Goal: Transaction & Acquisition: Subscribe to service/newsletter

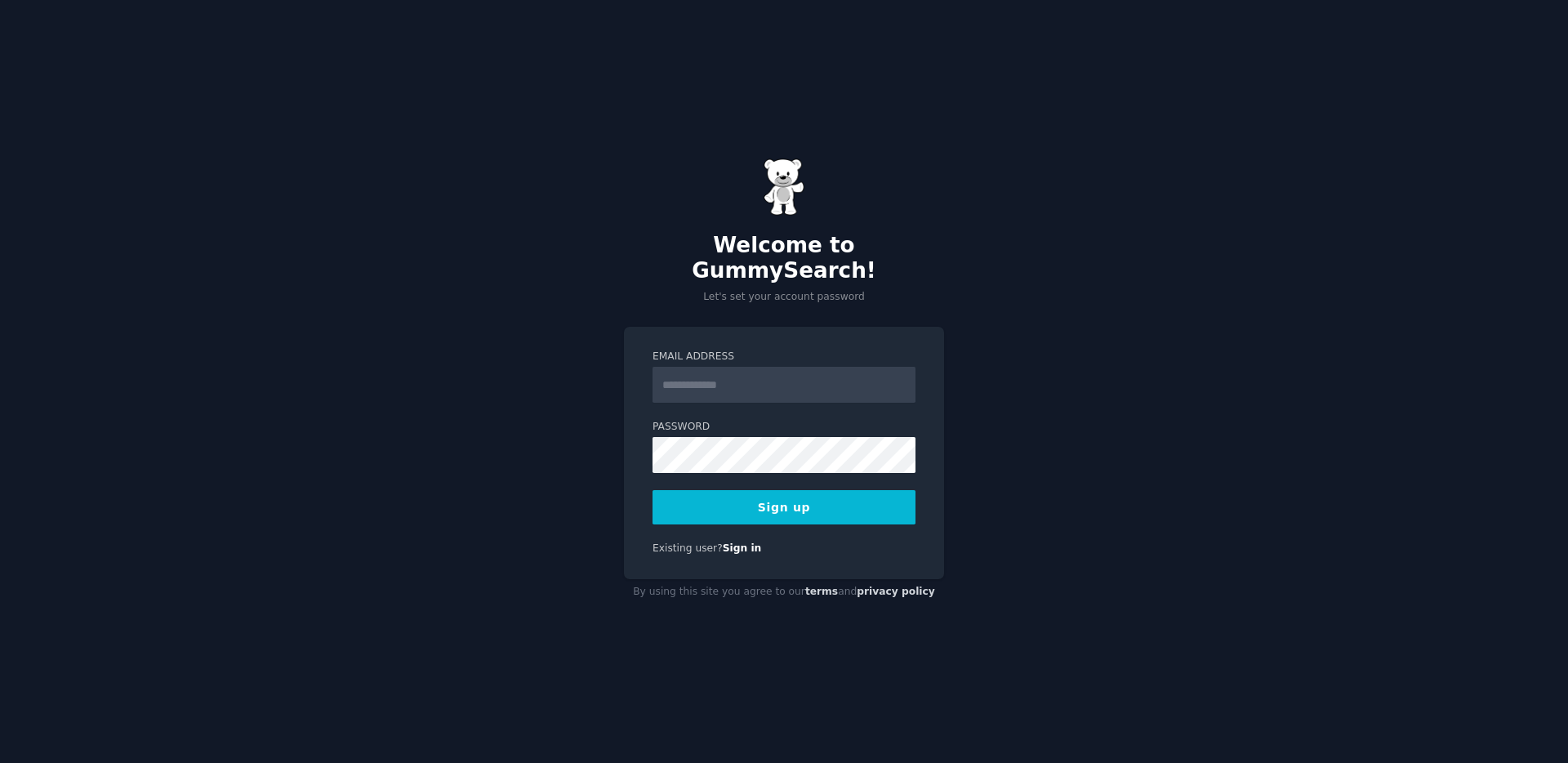
drag, startPoint x: 729, startPoint y: 378, endPoint x: 786, endPoint y: 375, distance: 57.1
click at [732, 377] on input "Email Address" at bounding box center [784, 385] width 263 height 36
click at [787, 375] on input "Email Address" at bounding box center [784, 385] width 263 height 36
click at [0, 762] on com-1password-button at bounding box center [0, 763] width 0 height 0
type input "**********"
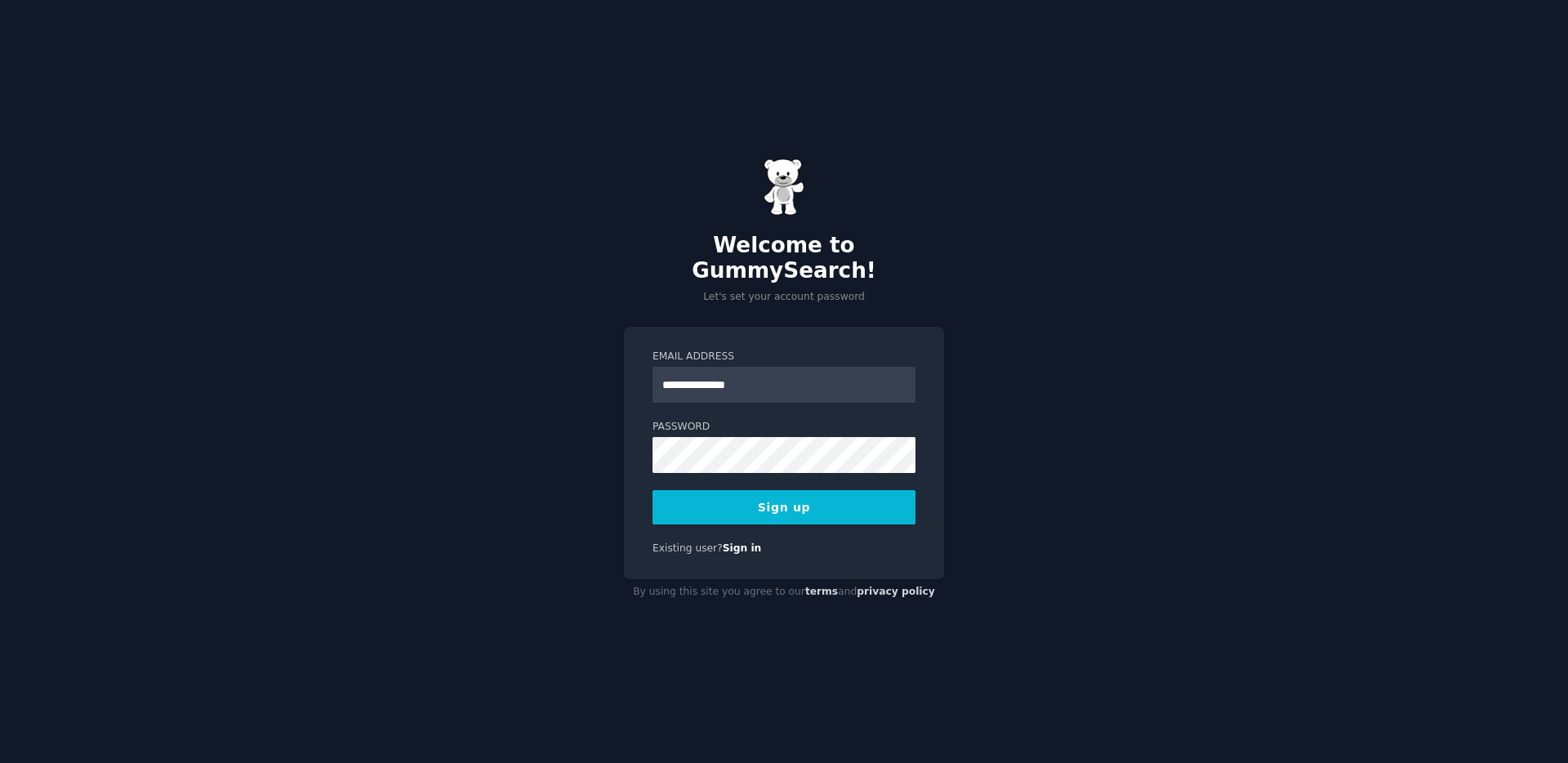
click at [761, 499] on button "Sign up" at bounding box center [784, 507] width 263 height 34
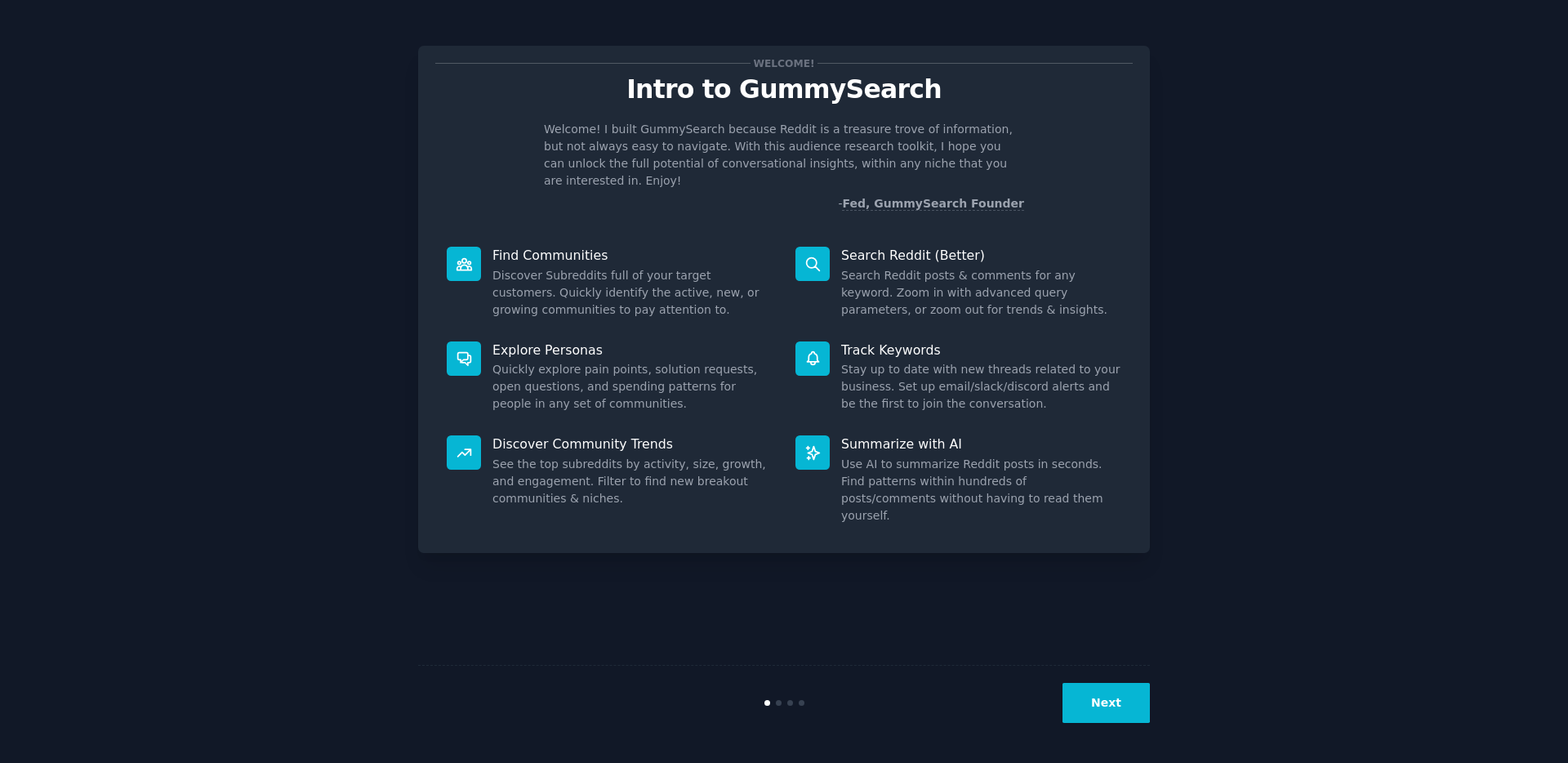
click at [893, 361] on dd "Stay up to date with new threads related to your business. Set up email/slack/d…" at bounding box center [981, 387] width 280 height 52
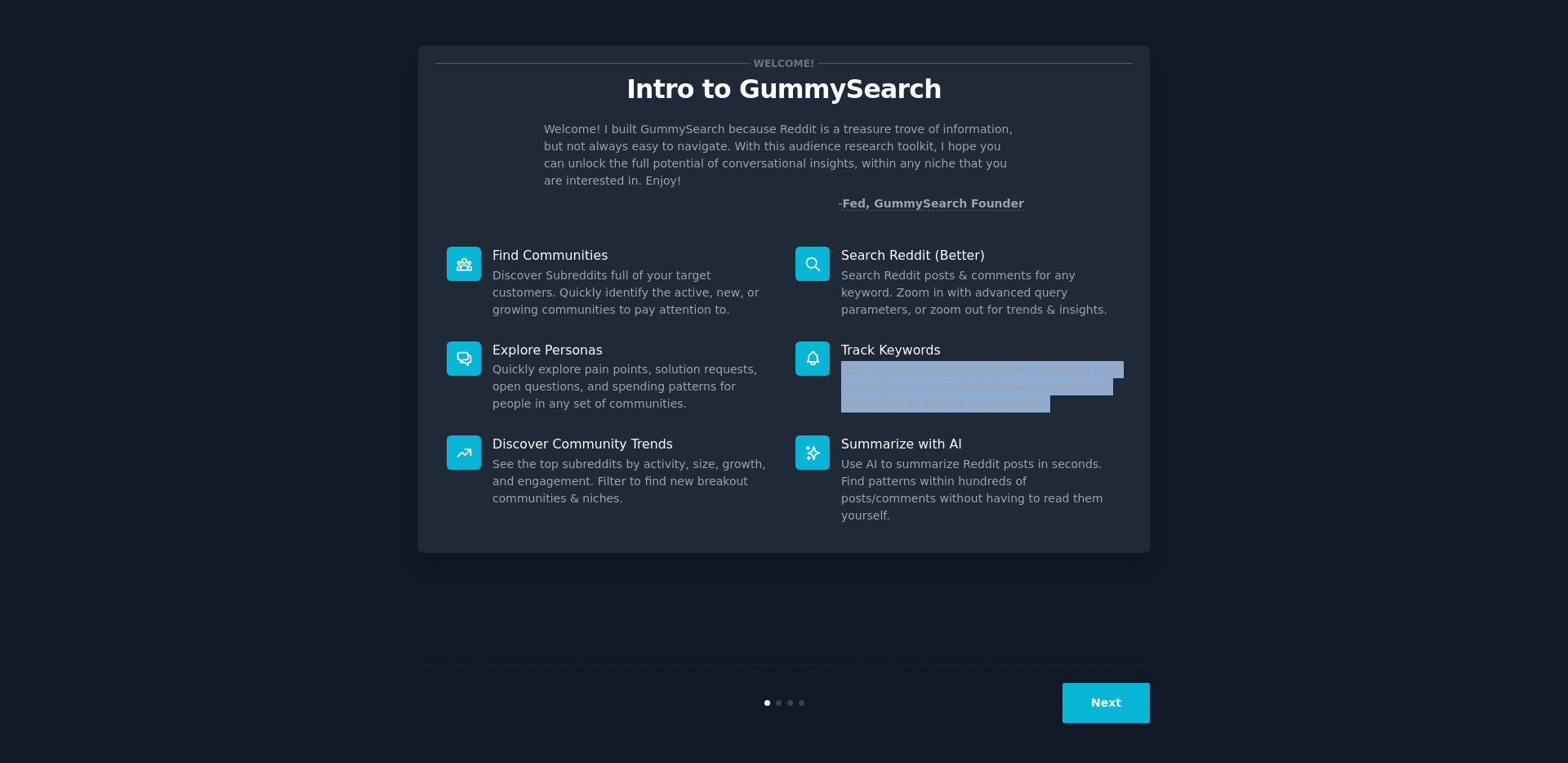
click at [893, 361] on dd "Stay up to date with new threads related to your business. Set up email/slack/d…" at bounding box center [981, 387] width 280 height 52
click at [1007, 369] on dd "Stay up to date with new threads related to your business. Set up email/slack/d…" at bounding box center [981, 387] width 280 height 52
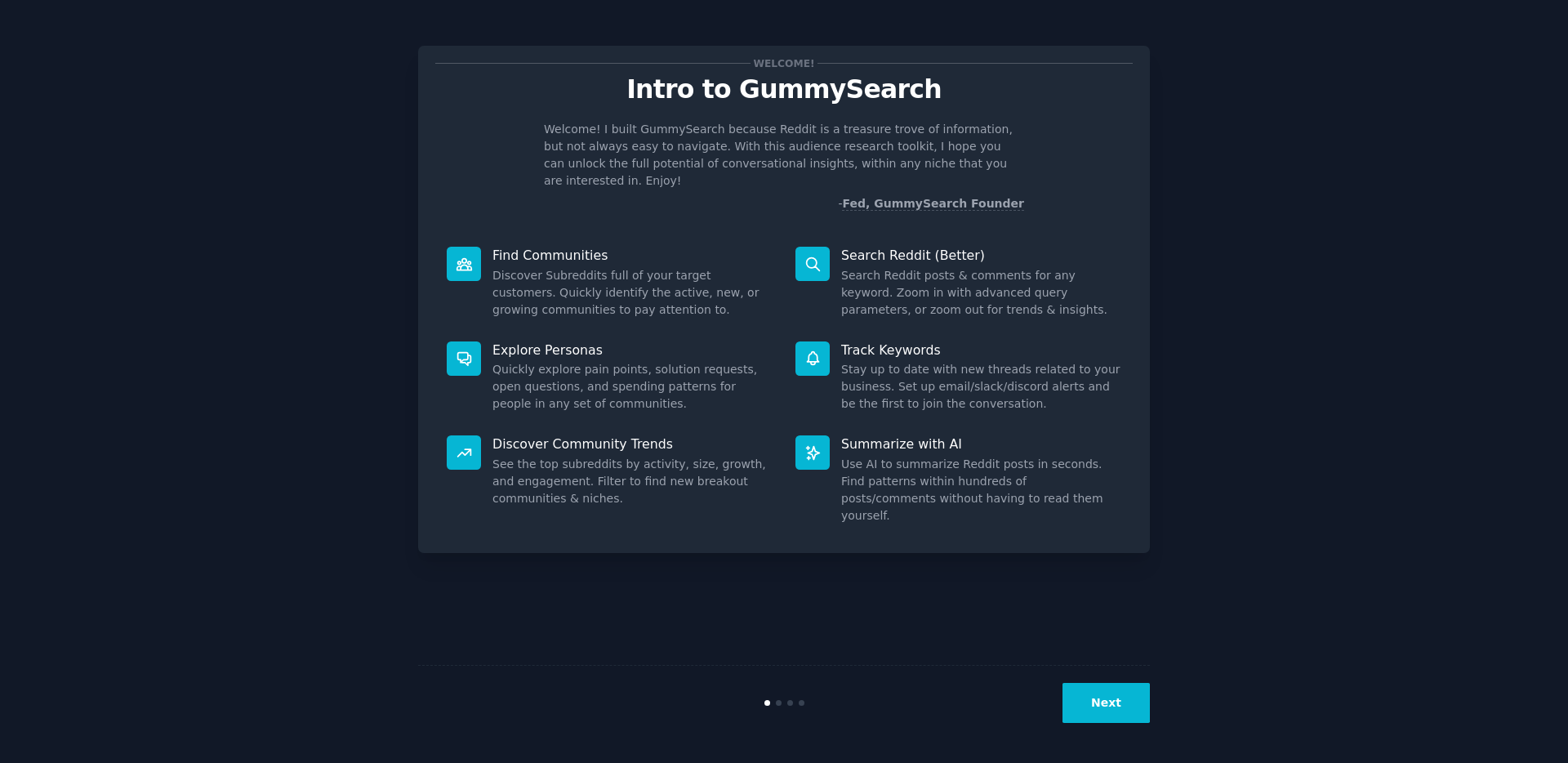
click at [1096, 687] on button "Next" at bounding box center [1106, 703] width 88 height 40
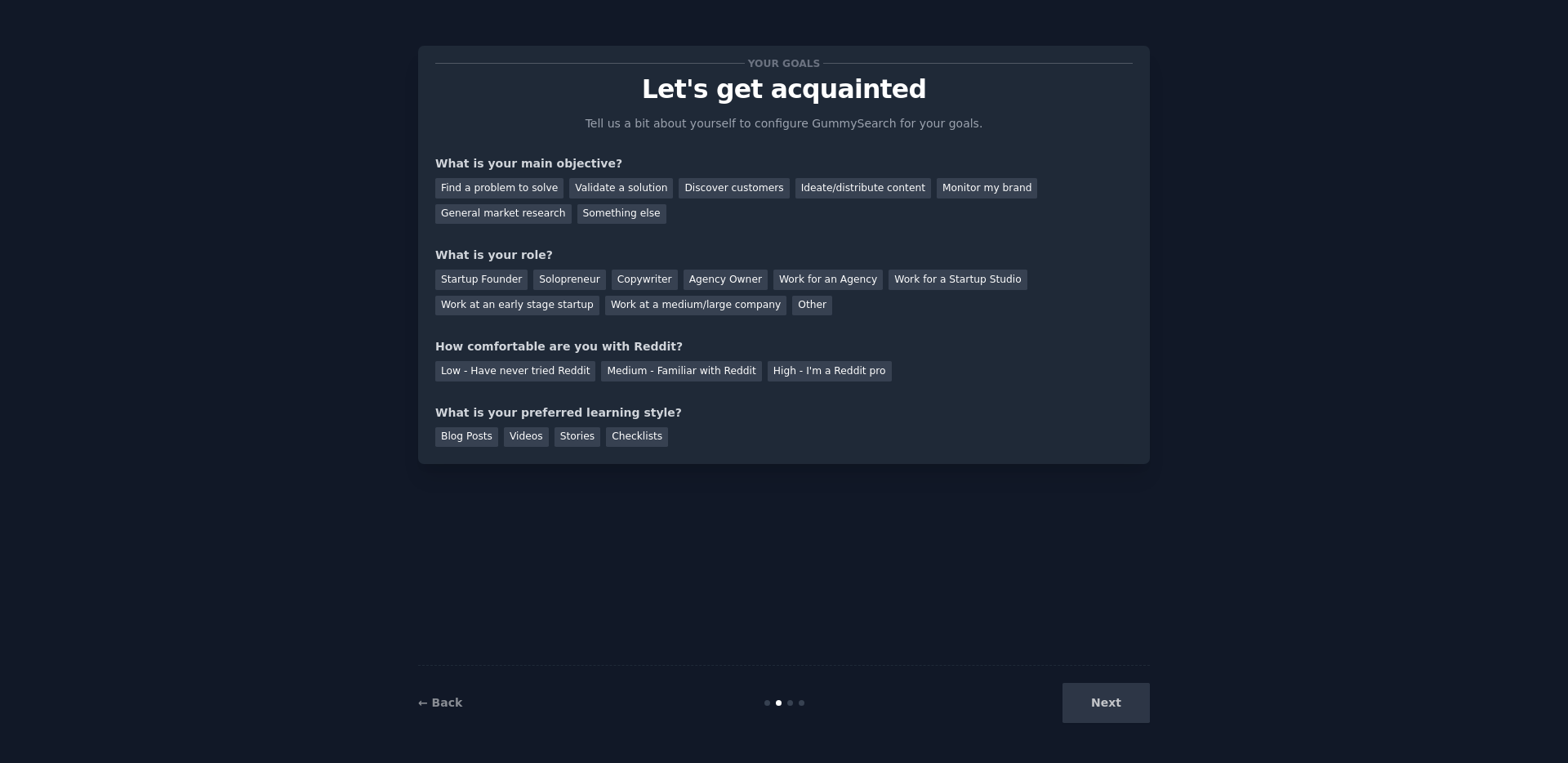
click at [636, 122] on p "Tell us a bit about yourself to configure GummySearch for your goals." at bounding box center [783, 124] width 411 height 17
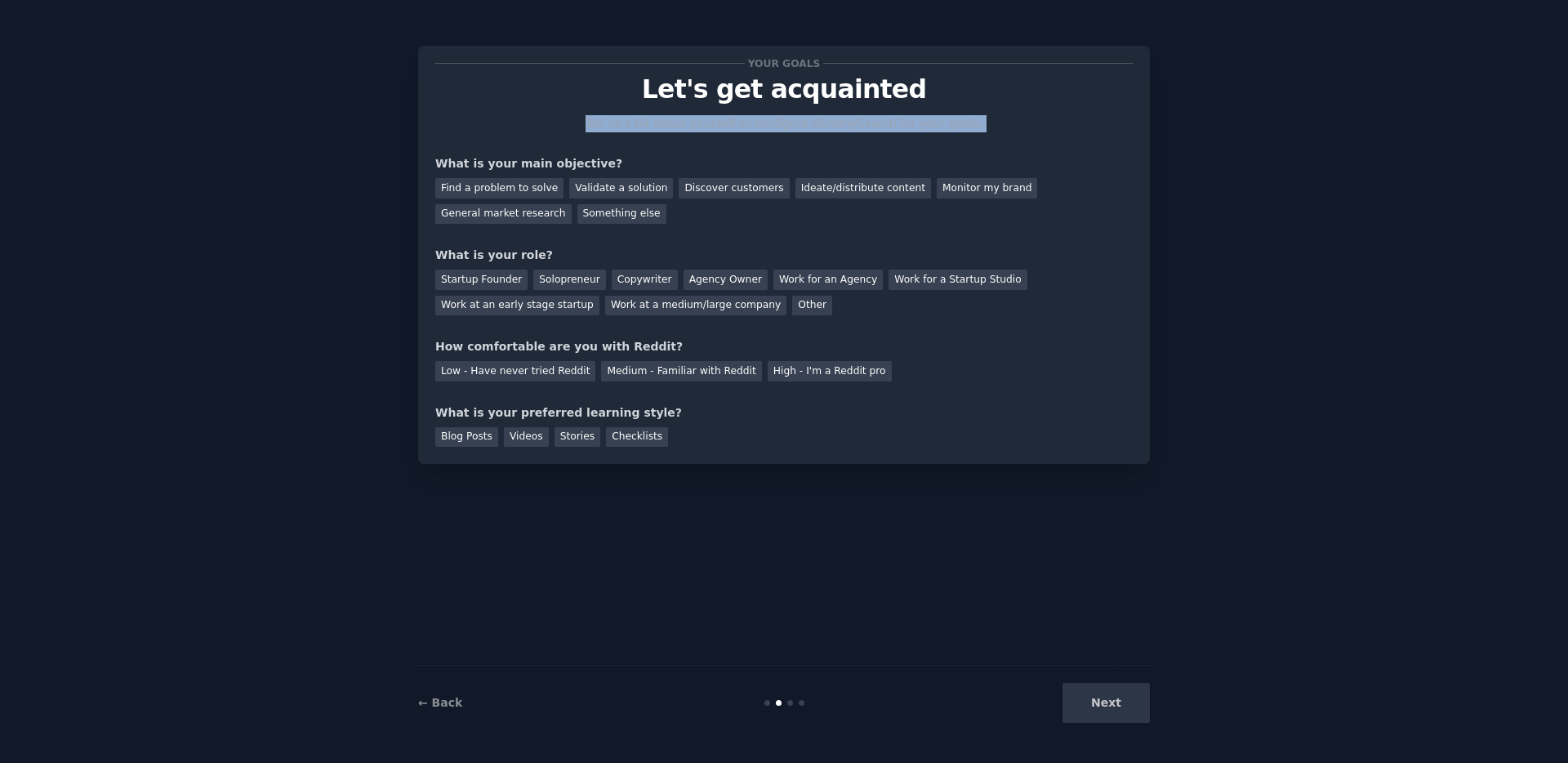
click at [636, 122] on p "Tell us a bit about yourself to configure GummySearch for your goals." at bounding box center [783, 124] width 411 height 17
click at [724, 123] on p "Tell us a bit about yourself to configure GummySearch for your goals." at bounding box center [783, 124] width 411 height 17
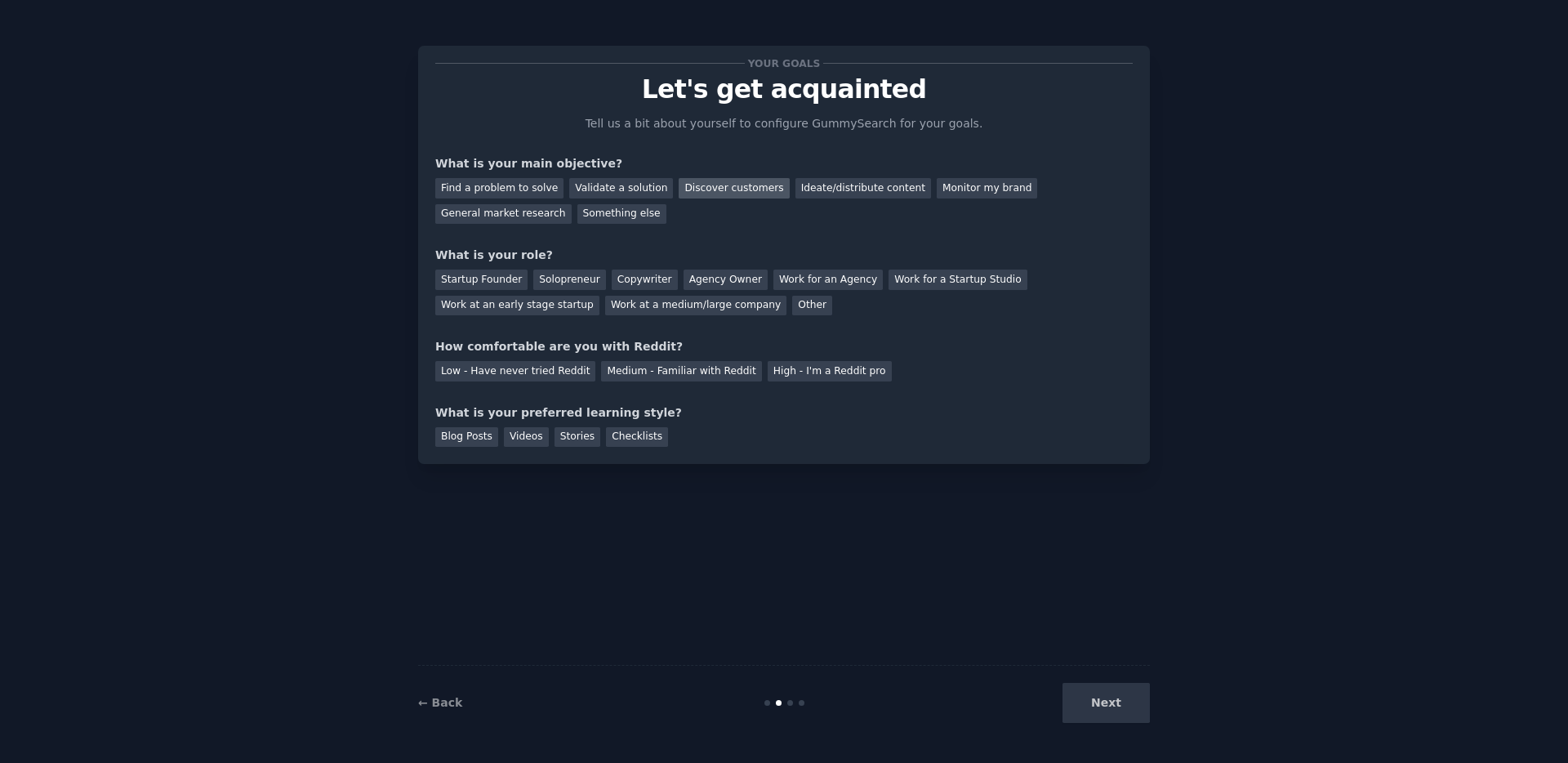
click at [730, 192] on div "Discover customers" at bounding box center [733, 188] width 110 height 21
click at [490, 212] on div "General market research" at bounding box center [503, 215] width 137 height 21
click at [714, 195] on div "Discover customers" at bounding box center [733, 188] width 110 height 21
click at [493, 283] on div "Startup Founder" at bounding box center [481, 280] width 92 height 21
click at [605, 372] on div "Medium - Familiar with Reddit" at bounding box center [681, 371] width 160 height 21
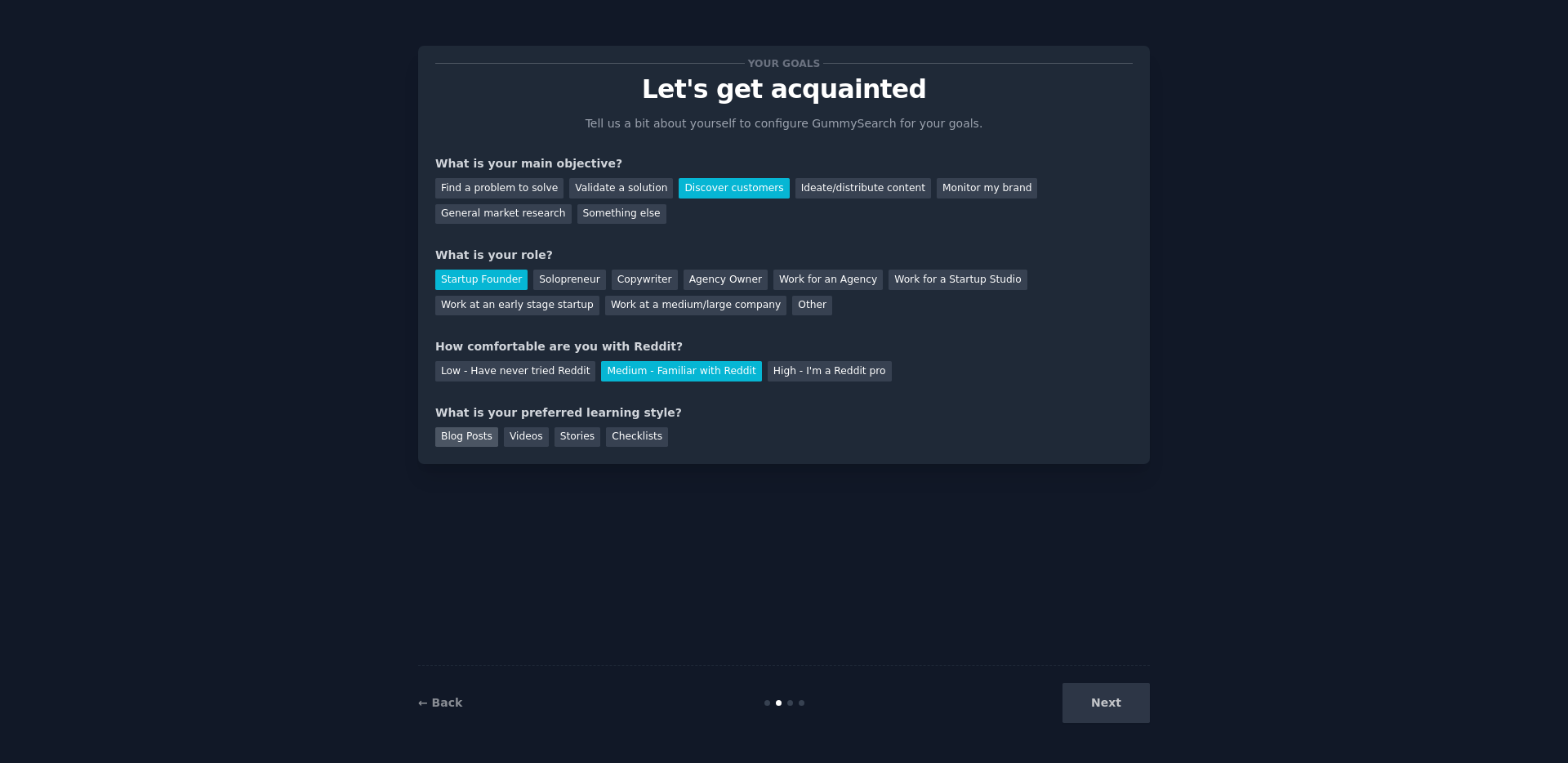
click at [466, 436] on div "Blog Posts" at bounding box center [466, 437] width 63 height 21
click at [1097, 695] on button "Next" at bounding box center [1106, 703] width 88 height 40
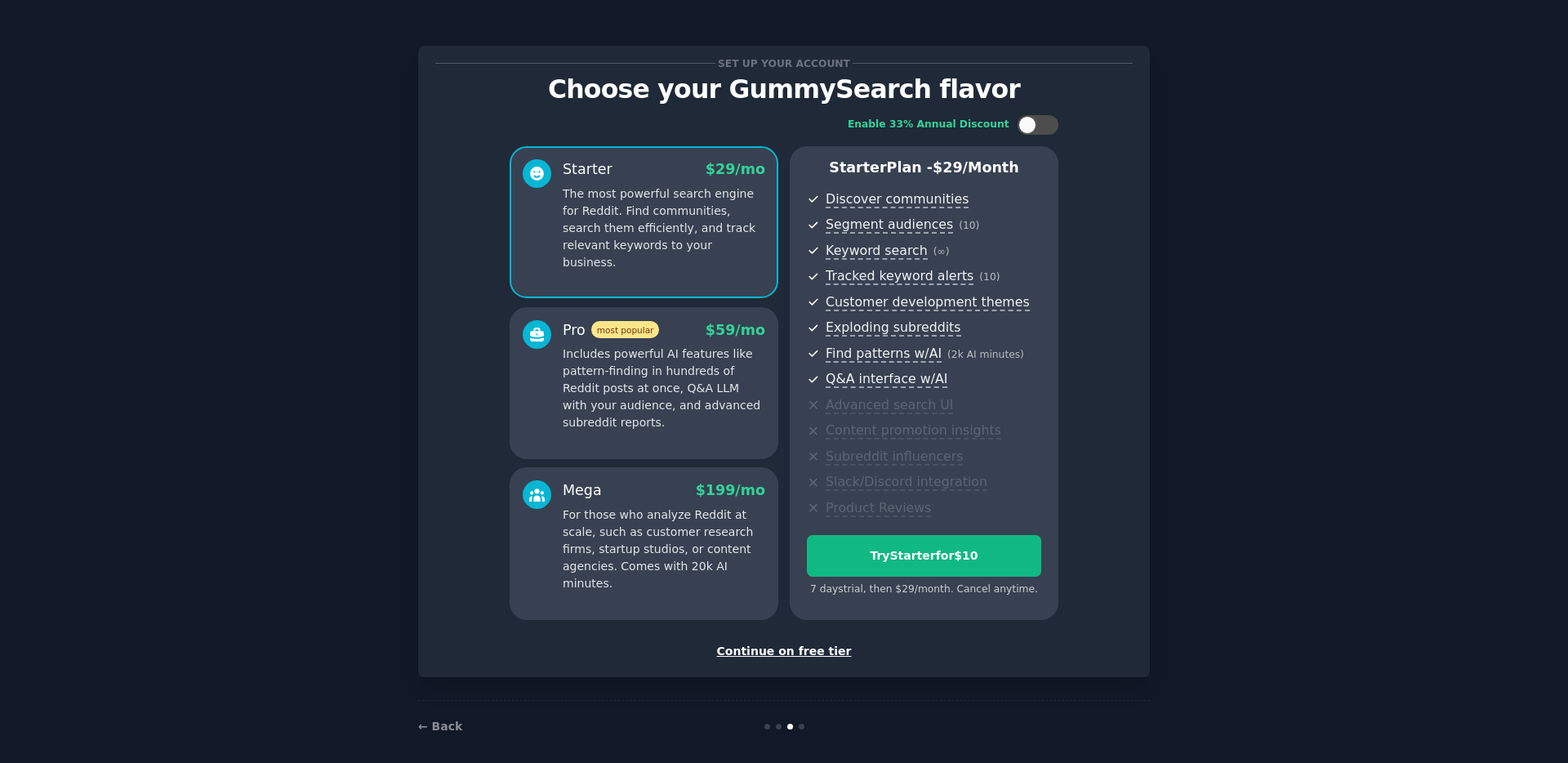
click at [794, 653] on div "Continue on free tier" at bounding box center [784, 651] width 697 height 17
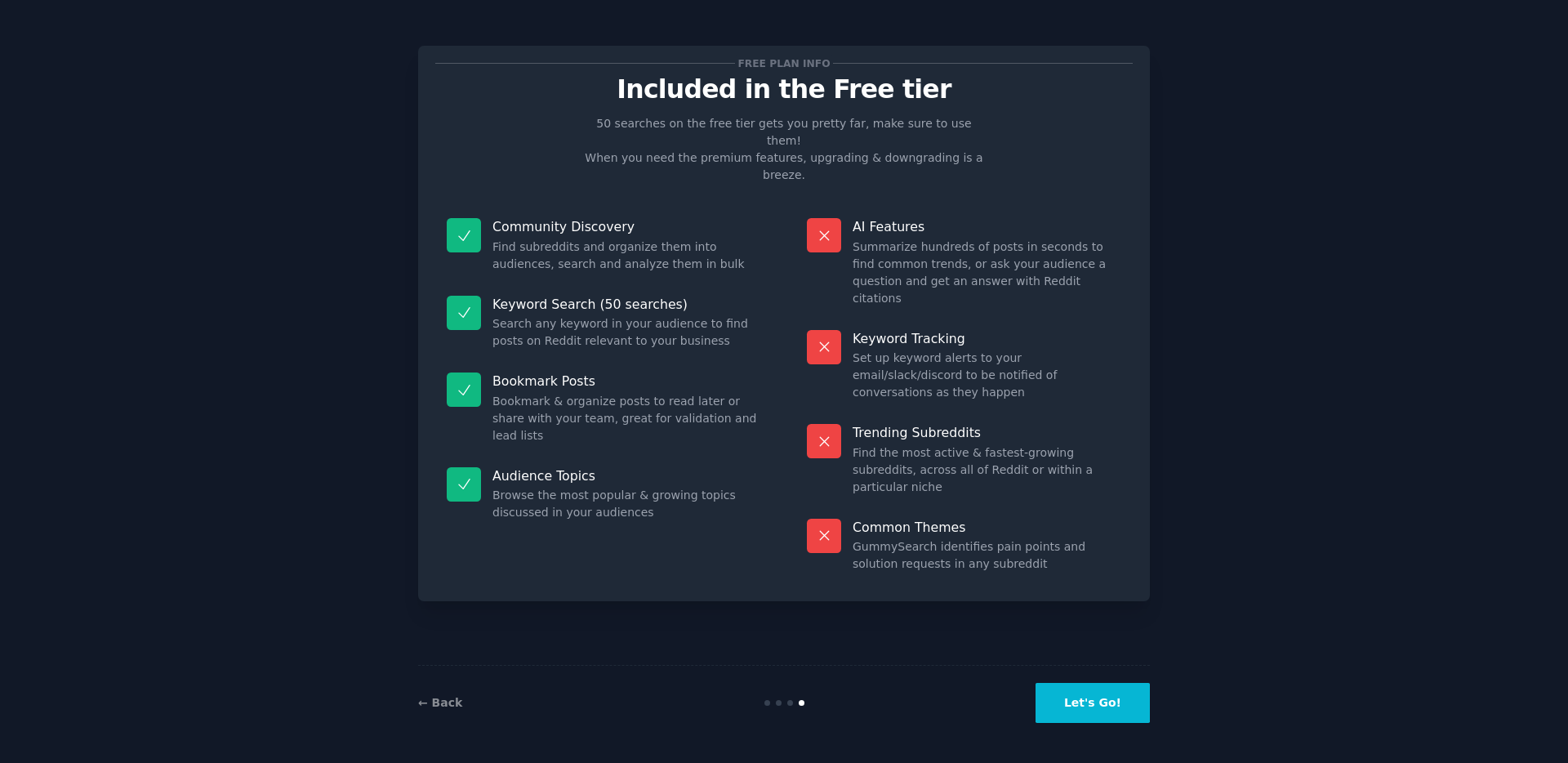
click at [896, 330] on p "Keyword Tracking" at bounding box center [987, 339] width 269 height 17
click at [929, 444] on dd "Find the most active & fastest-growing subreddits, across all of Reddit or with…" at bounding box center [987, 470] width 269 height 52
click at [897, 350] on dd "Set up keyword alerts to your email/slack/discord to be notified of conversatio…" at bounding box center [987, 375] width 269 height 52
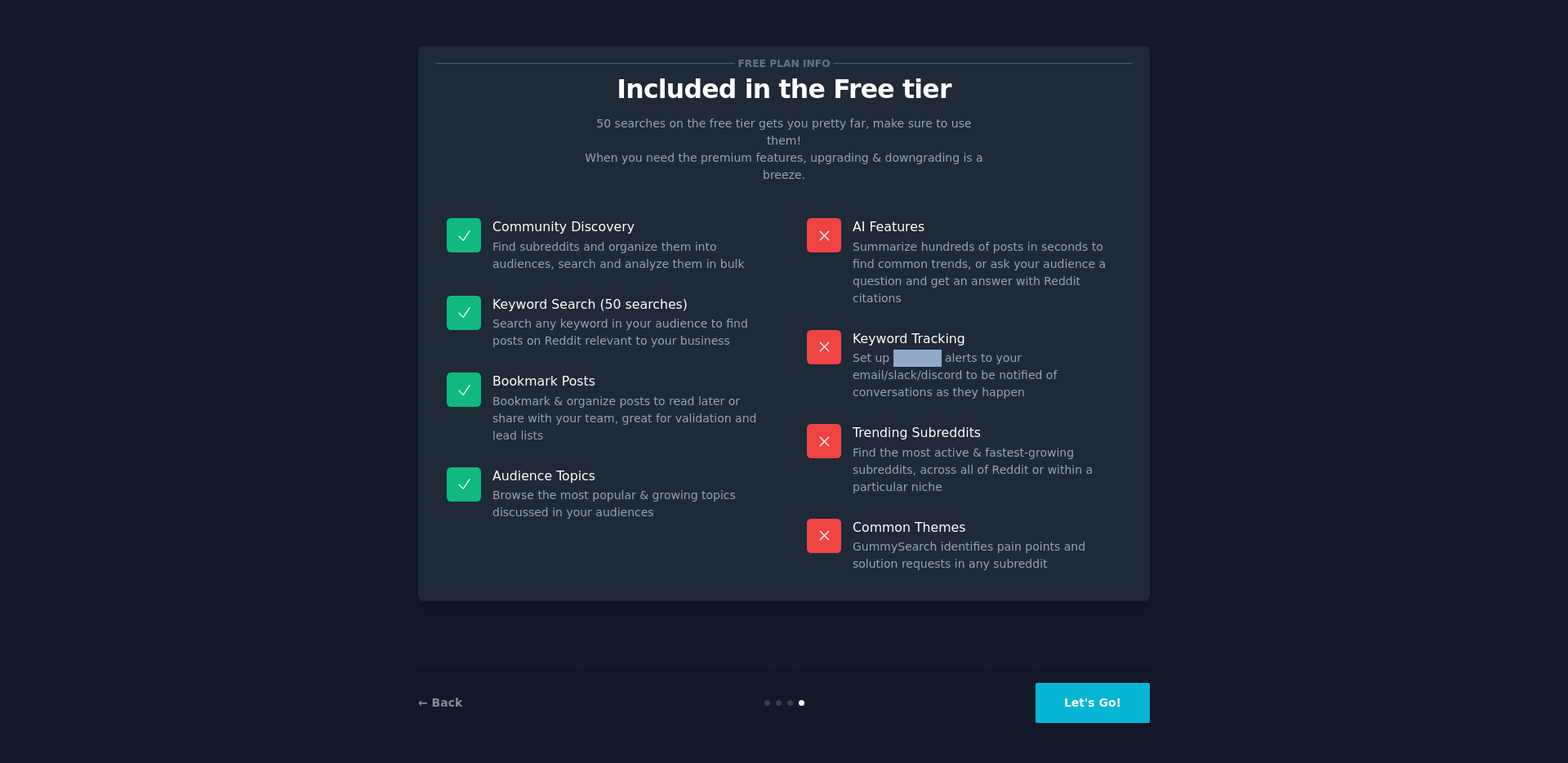
click at [897, 350] on dd "Set up keyword alerts to your email/slack/discord to be notified of conversatio…" at bounding box center [987, 375] width 269 height 52
click at [887, 314] on div at bounding box center [887, 314] width 0 height 0
click at [993, 350] on dd "Set up keyword alerts to your email/slack/discord to be notified of conversatio…" at bounding box center [987, 375] width 269 height 52
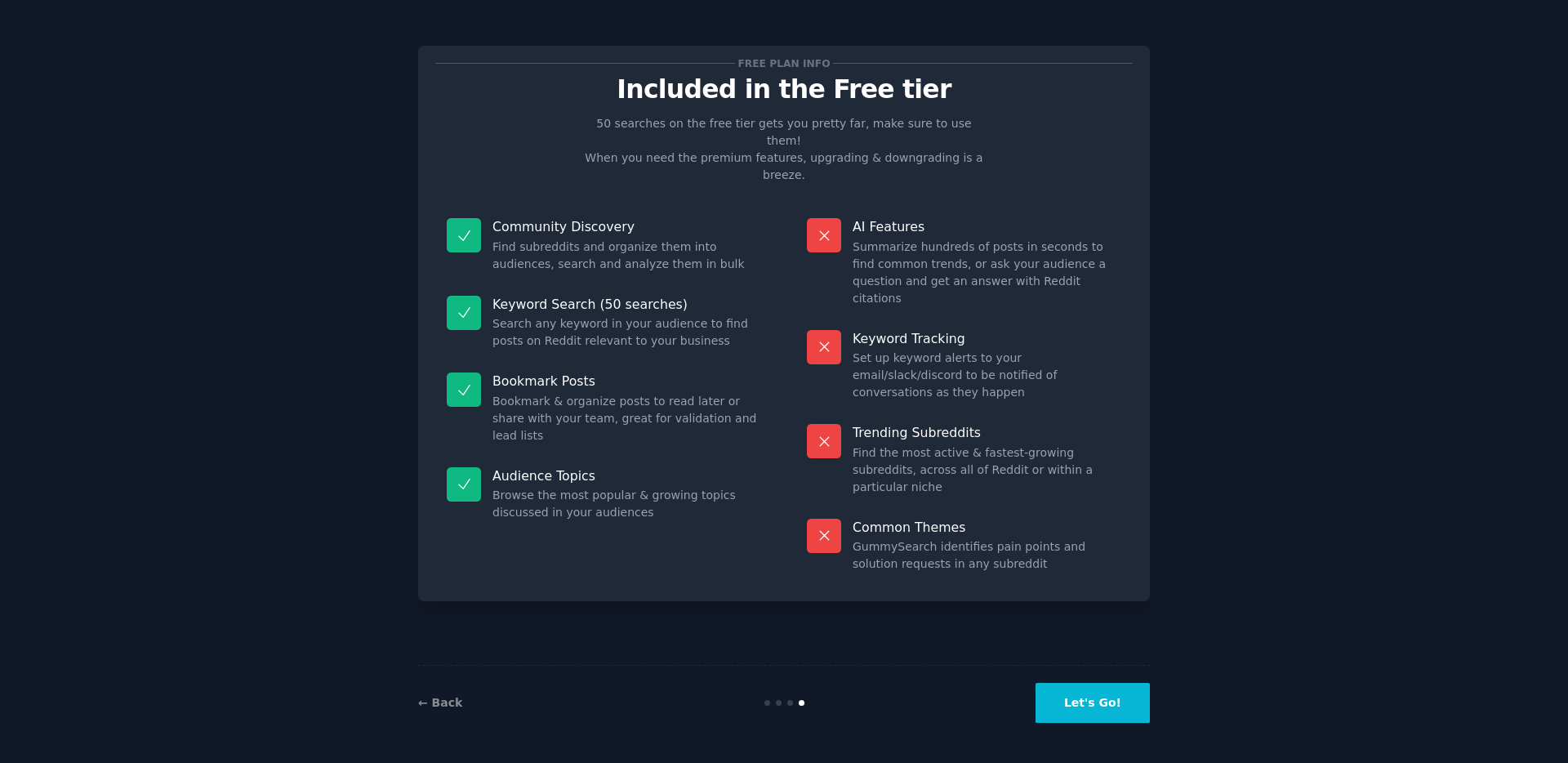
click at [685, 315] on dd "Search any keyword in your audience to find posts on Reddit relevant to your bu…" at bounding box center [626, 333] width 269 height 34
click at [437, 701] on link "← Back" at bounding box center [440, 702] width 44 height 13
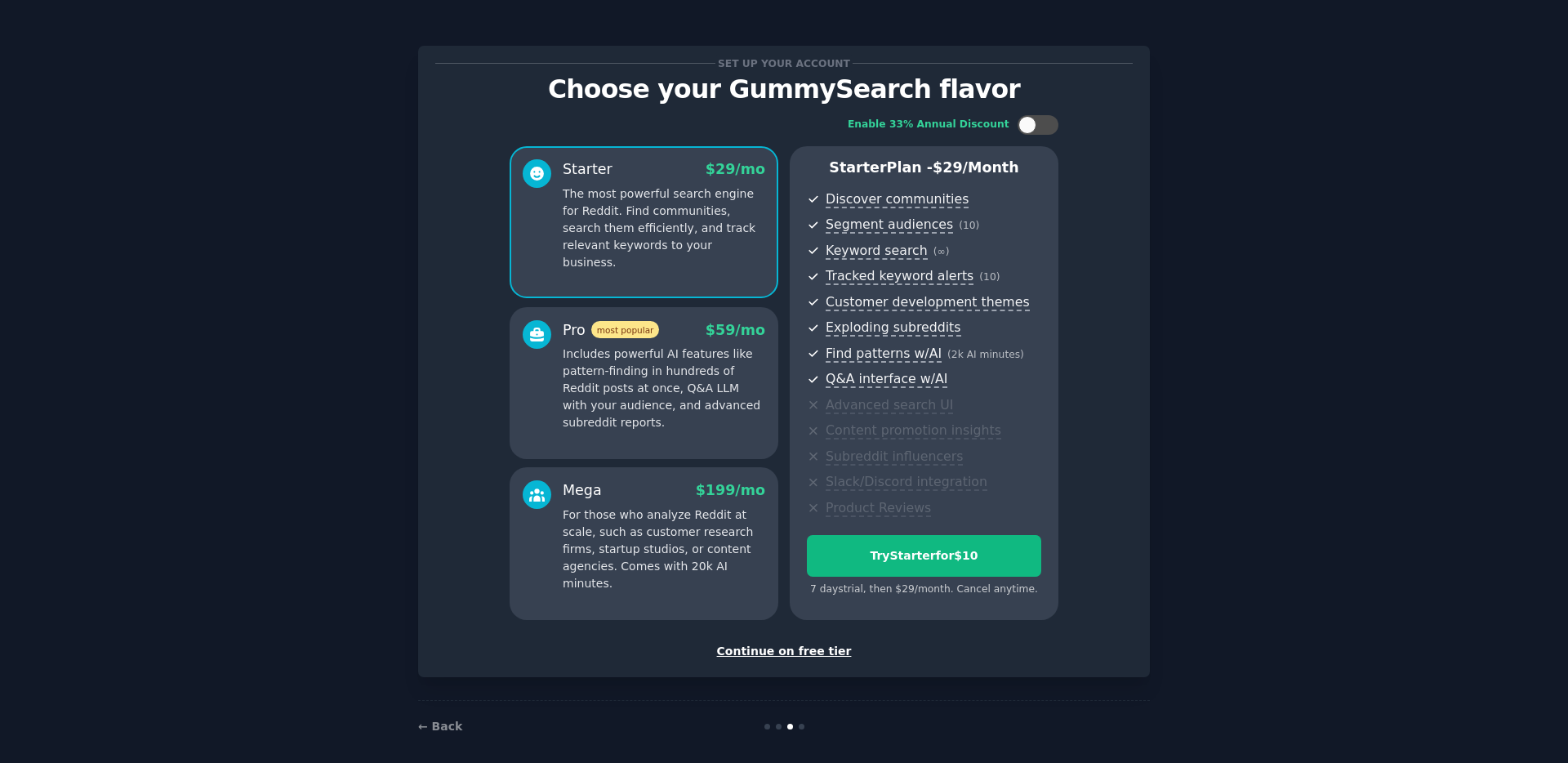
click at [771, 654] on div "Continue on free tier" at bounding box center [784, 651] width 697 height 17
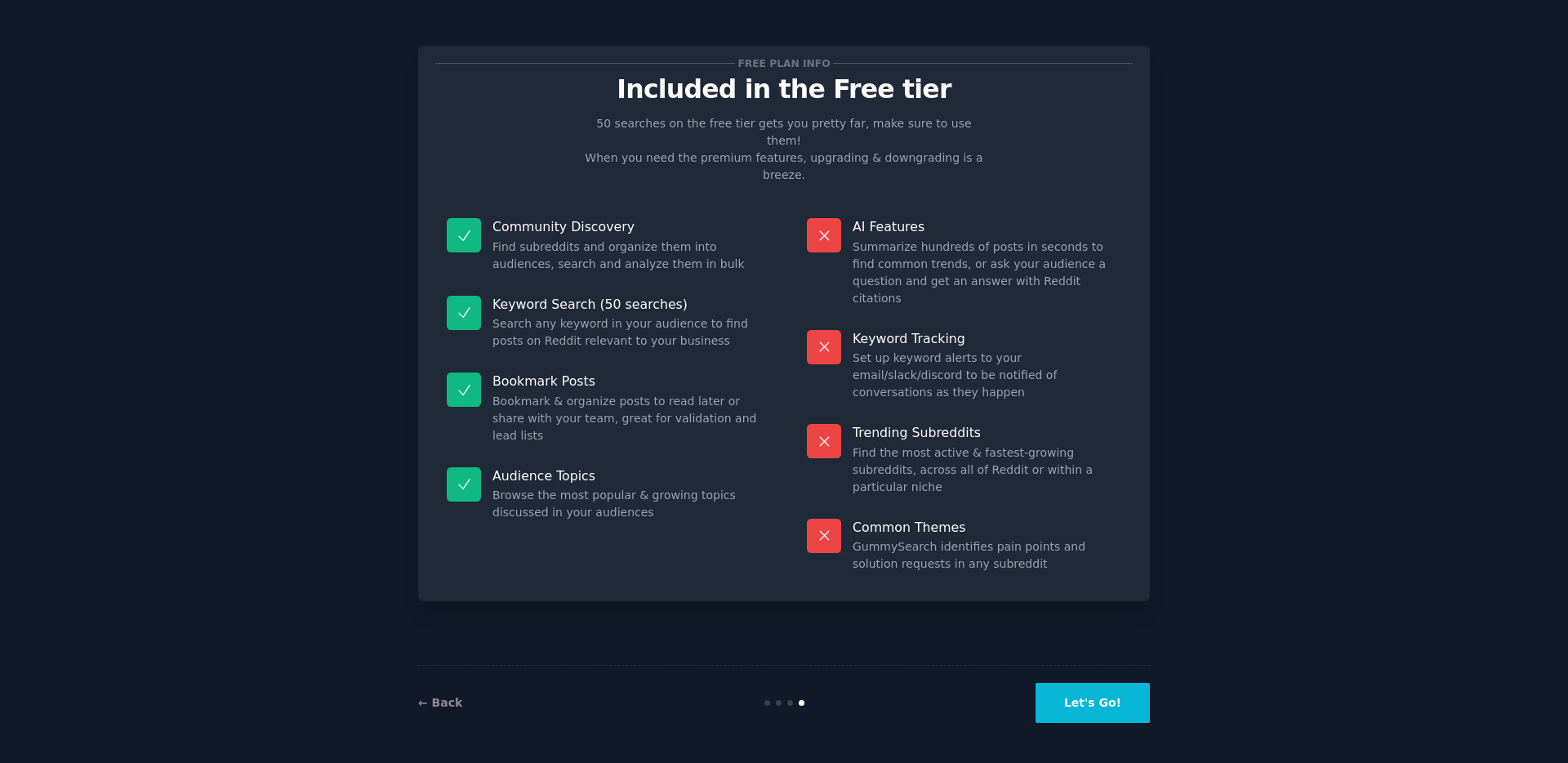
click at [605, 239] on dd "Find subreddits and organize them into audiences, search and analyze them in bu…" at bounding box center [626, 256] width 269 height 34
click at [580, 315] on dd "Search any keyword in your audience to find posts on Reddit relevant to your bu…" at bounding box center [626, 333] width 269 height 34
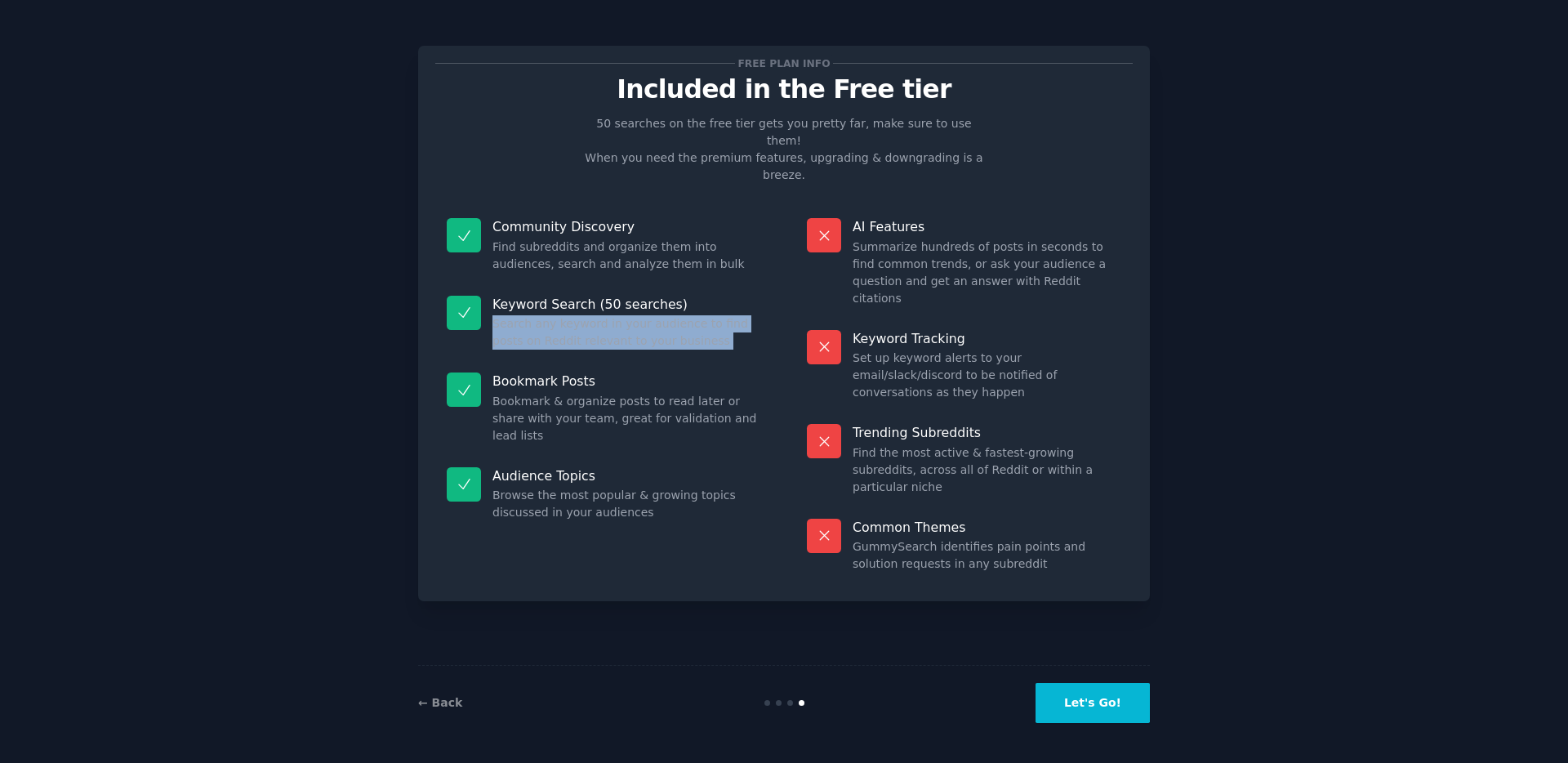
click at [580, 315] on dd "Search any keyword in your audience to find posts on Reddit relevant to your bu…" at bounding box center [626, 333] width 269 height 34
click at [722, 315] on dd "Search any keyword in your audience to find posts on Reddit relevant to your bu…" at bounding box center [626, 333] width 269 height 34
click at [1083, 709] on button "Let's Go!" at bounding box center [1092, 703] width 114 height 40
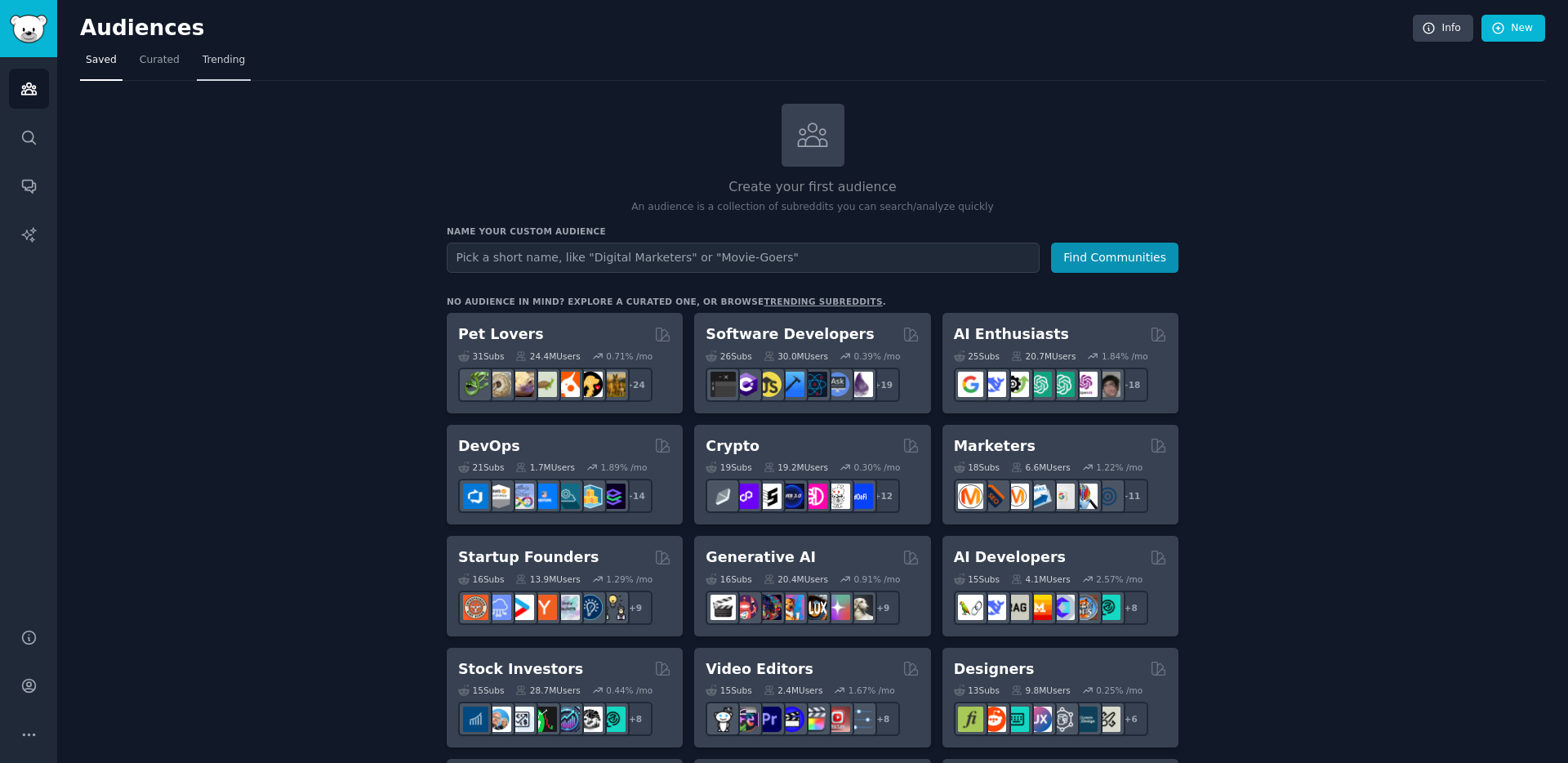
click at [212, 58] on span "Trending" at bounding box center [223, 60] width 42 height 15
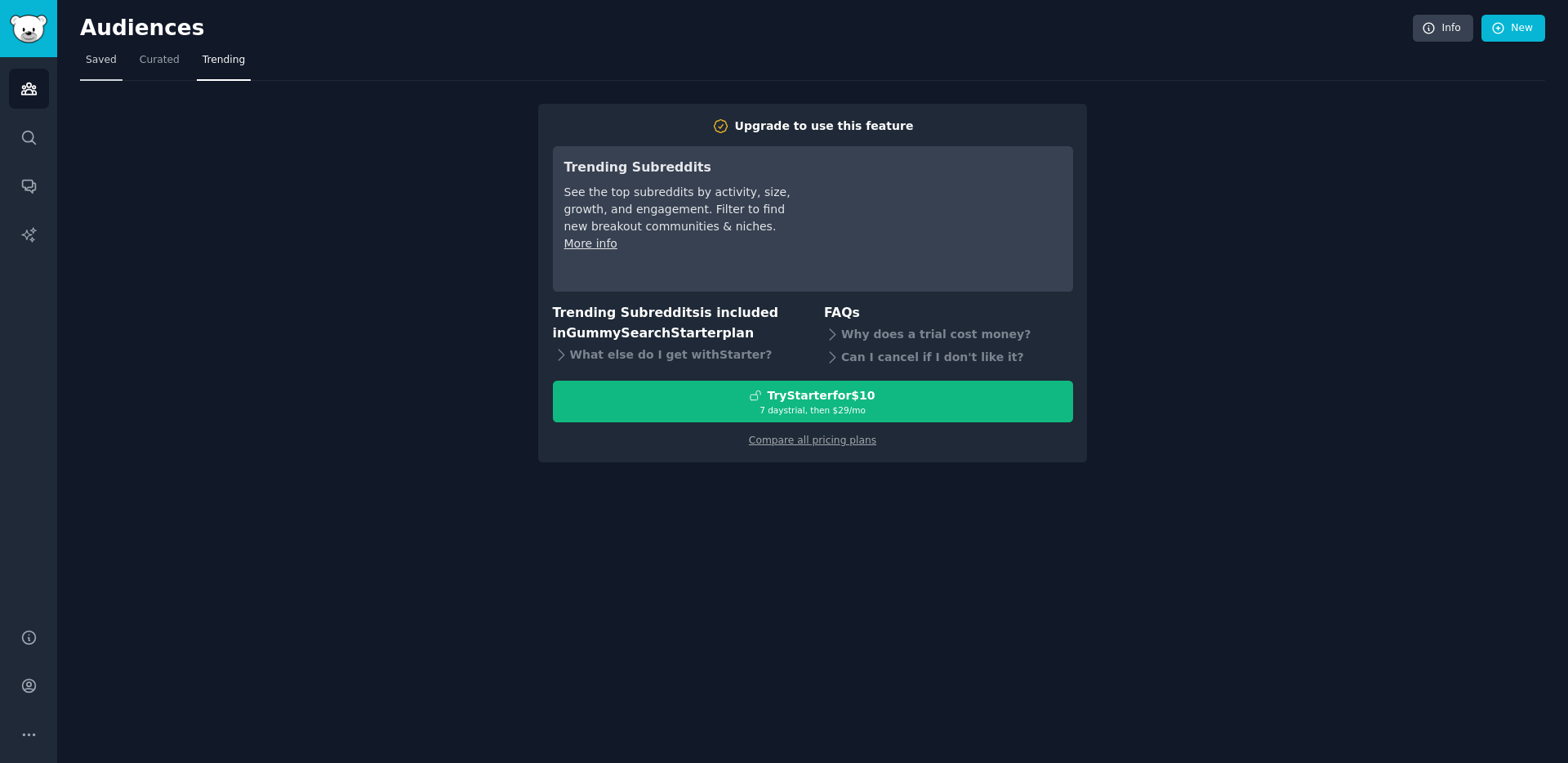
click at [113, 62] on span "Saved" at bounding box center [101, 60] width 31 height 15
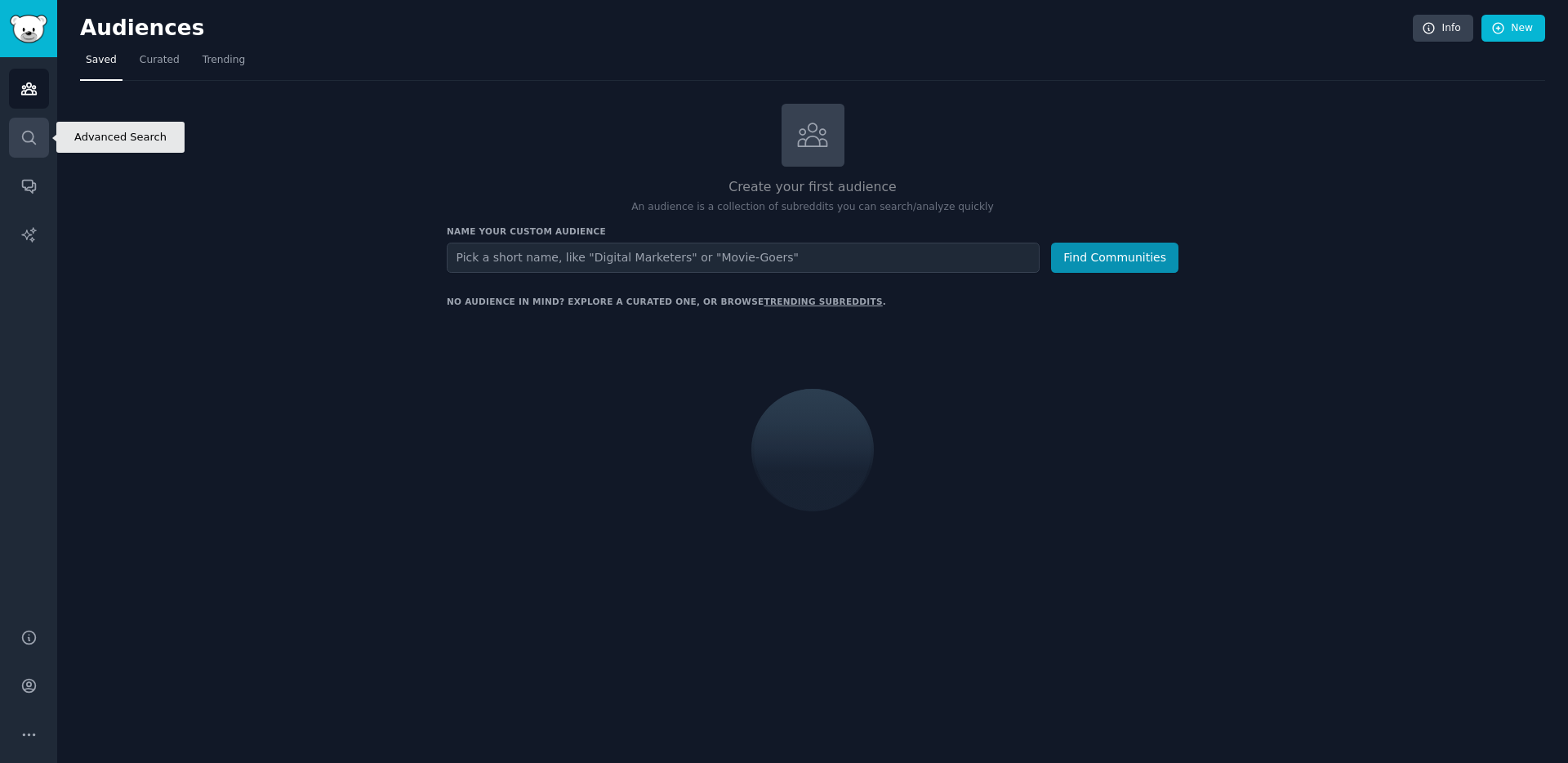
click at [28, 131] on icon "Sidebar" at bounding box center [28, 137] width 13 height 13
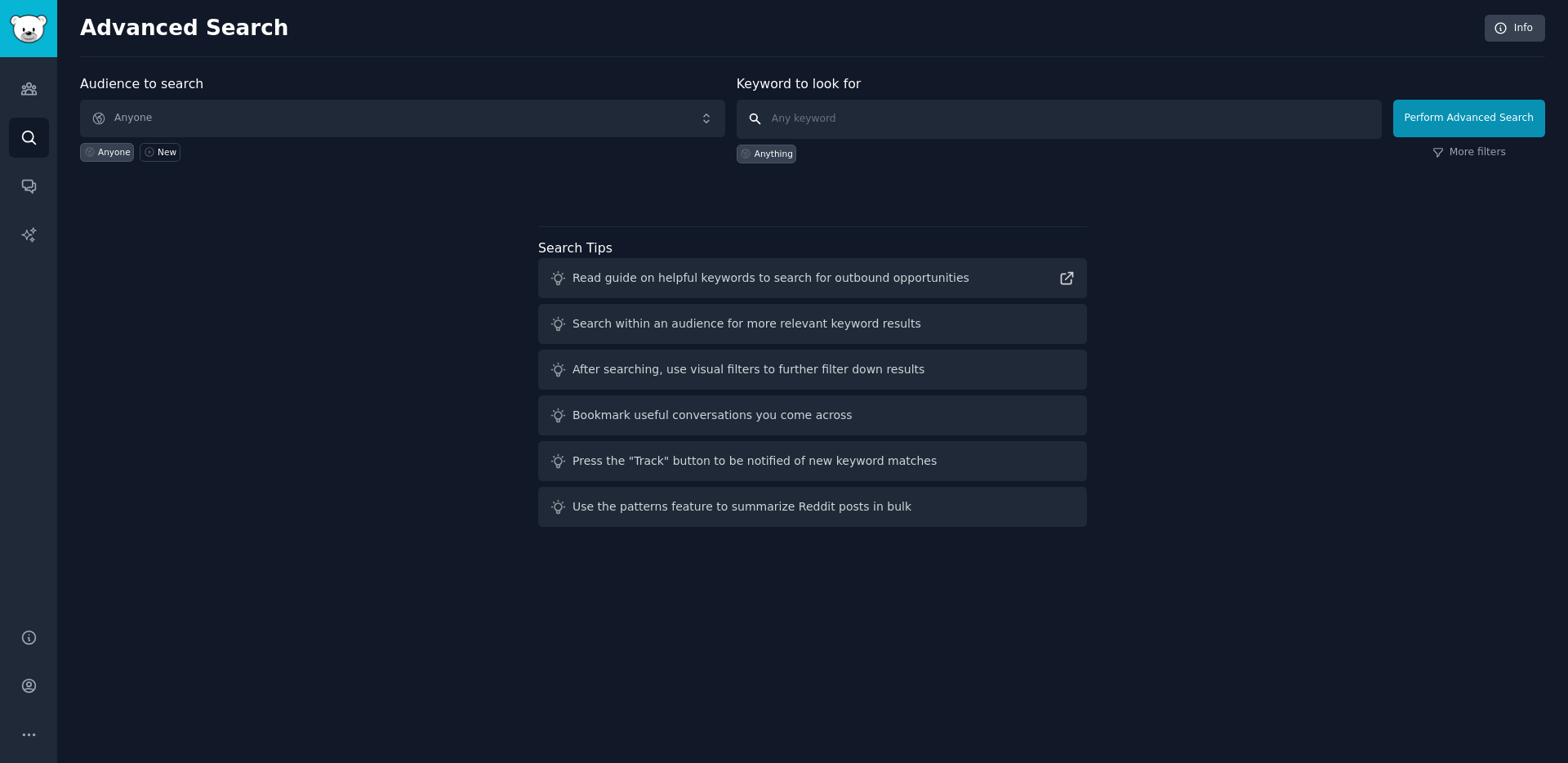
click at [796, 125] on input "text" at bounding box center [1059, 119] width 645 height 40
type input "rsvp"
click button "Perform Advanced Search" at bounding box center [1468, 119] width 152 height 38
click at [863, 128] on input "text" at bounding box center [1059, 119] width 645 height 40
type input "rsvp"
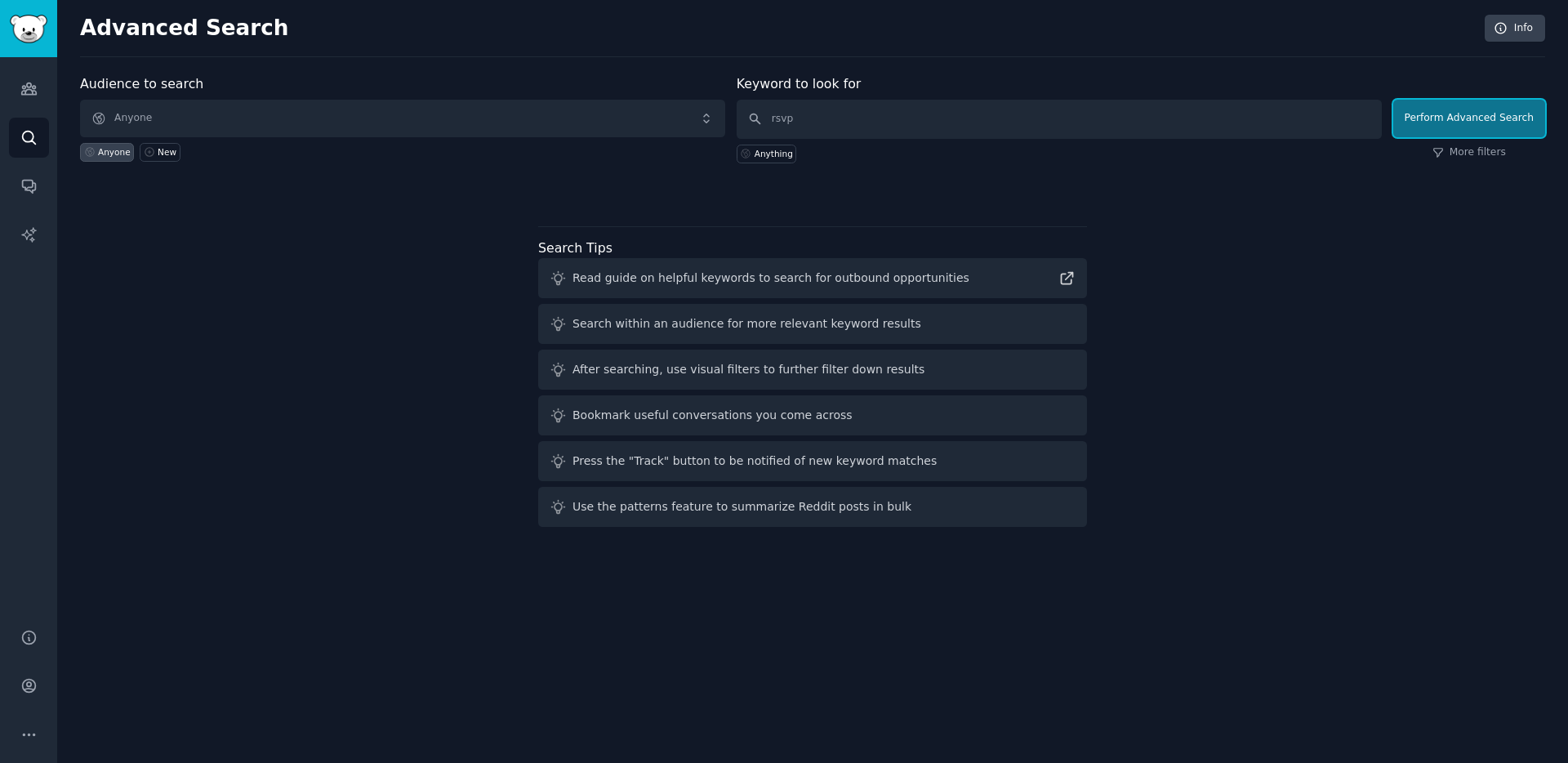
click at [1462, 128] on button "Perform Advanced Search" at bounding box center [1468, 119] width 152 height 38
click at [42, 89] on link "Audiences" at bounding box center [28, 89] width 40 height 40
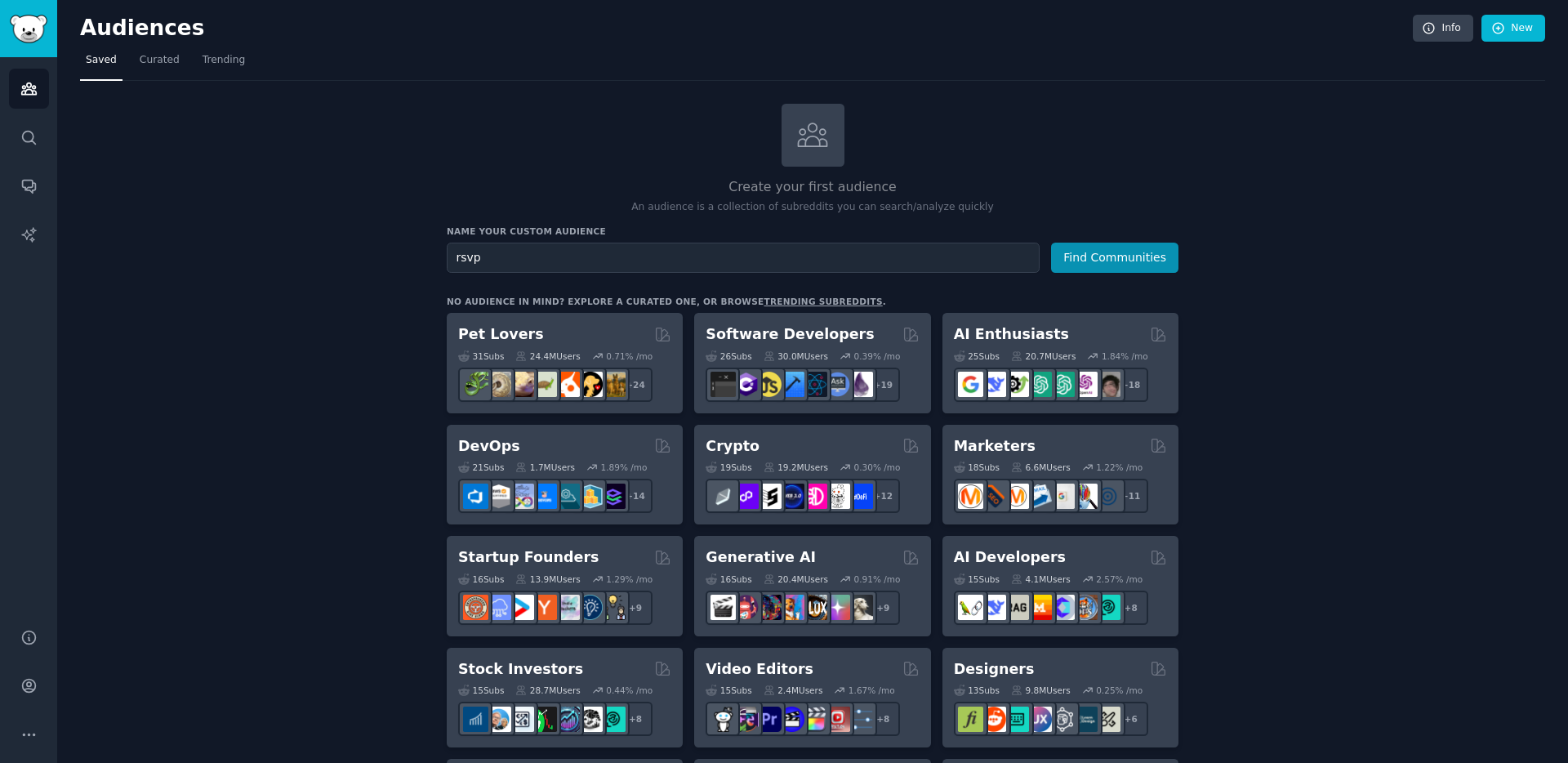
type input "rsvp"
click at [1051, 242] on button "Find Communities" at bounding box center [1115, 257] width 127 height 30
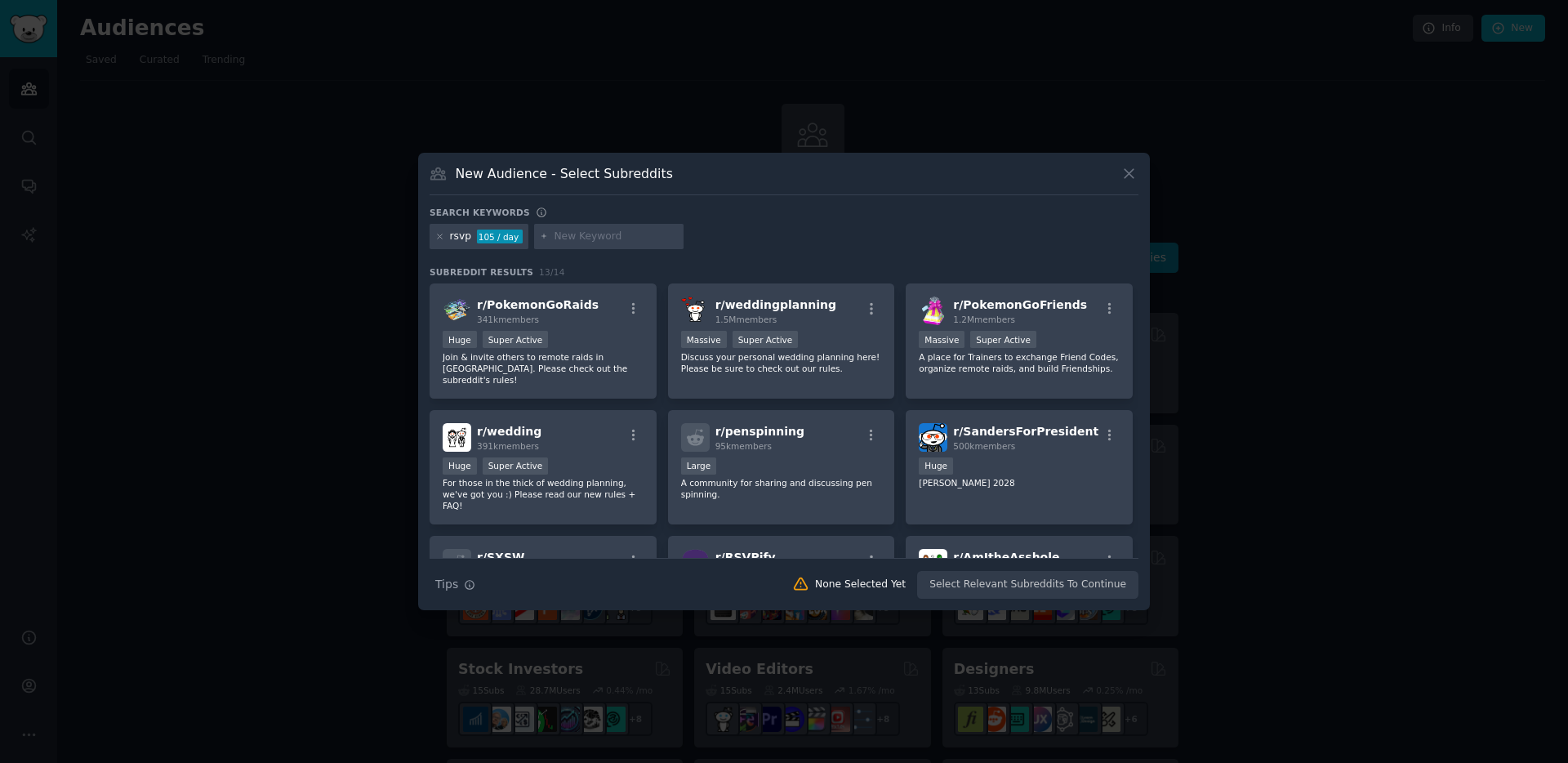
click at [1128, 175] on icon at bounding box center [1129, 174] width 17 height 17
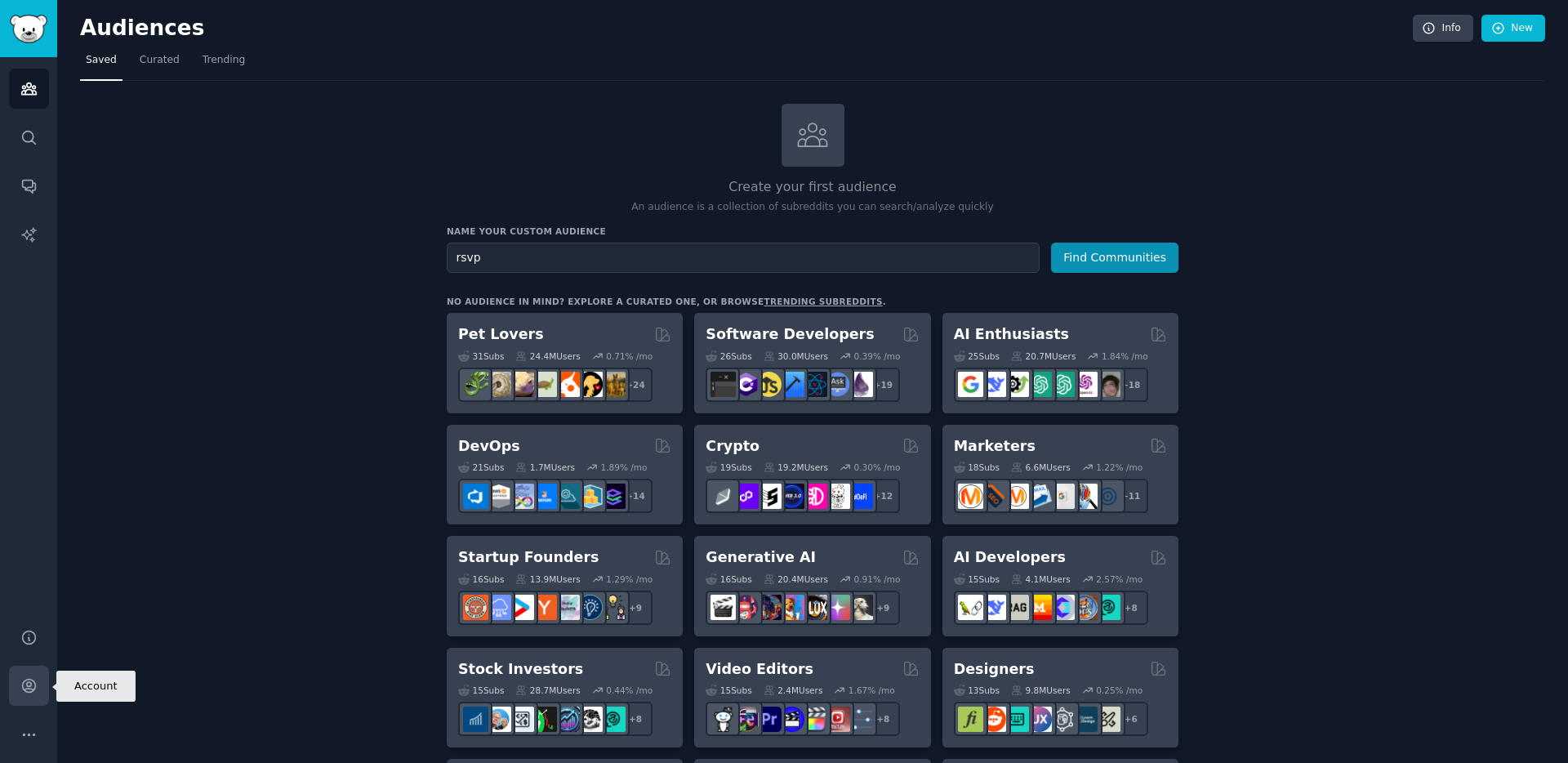
click at [27, 694] on link "Account" at bounding box center [28, 686] width 40 height 40
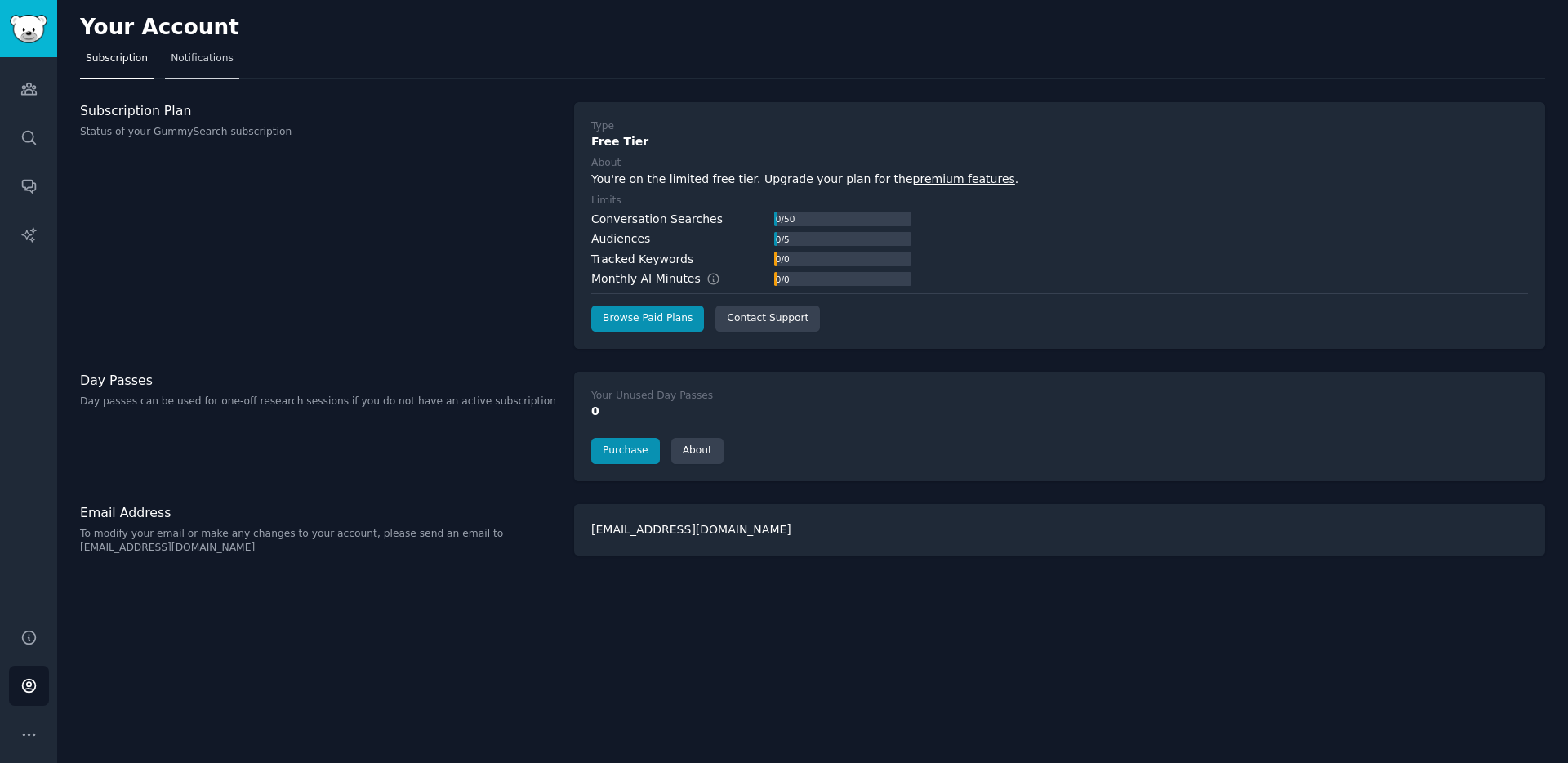
click at [206, 62] on span "Notifications" at bounding box center [202, 58] width 63 height 15
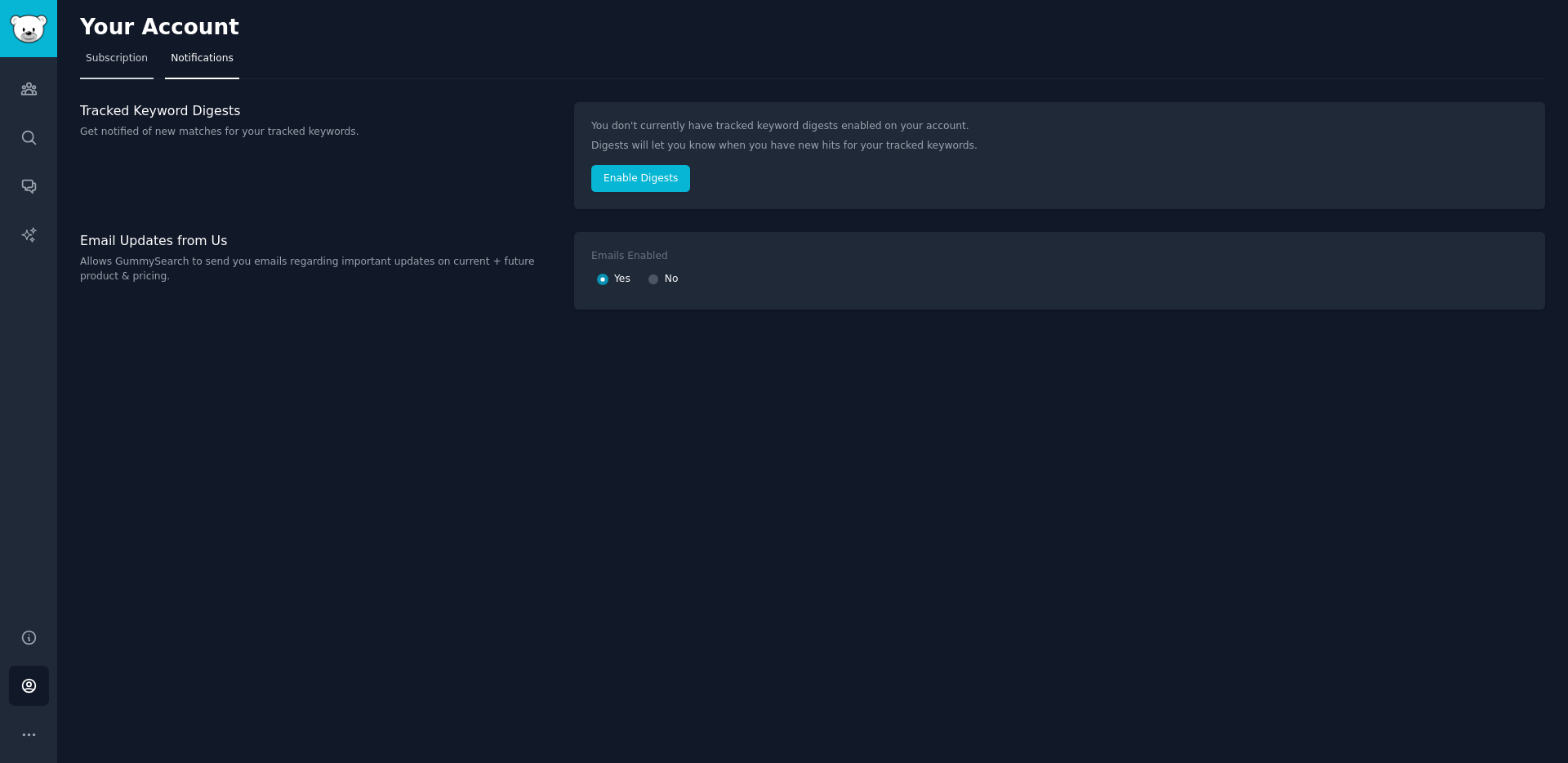
click at [106, 70] on link "Subscription" at bounding box center [117, 62] width 74 height 34
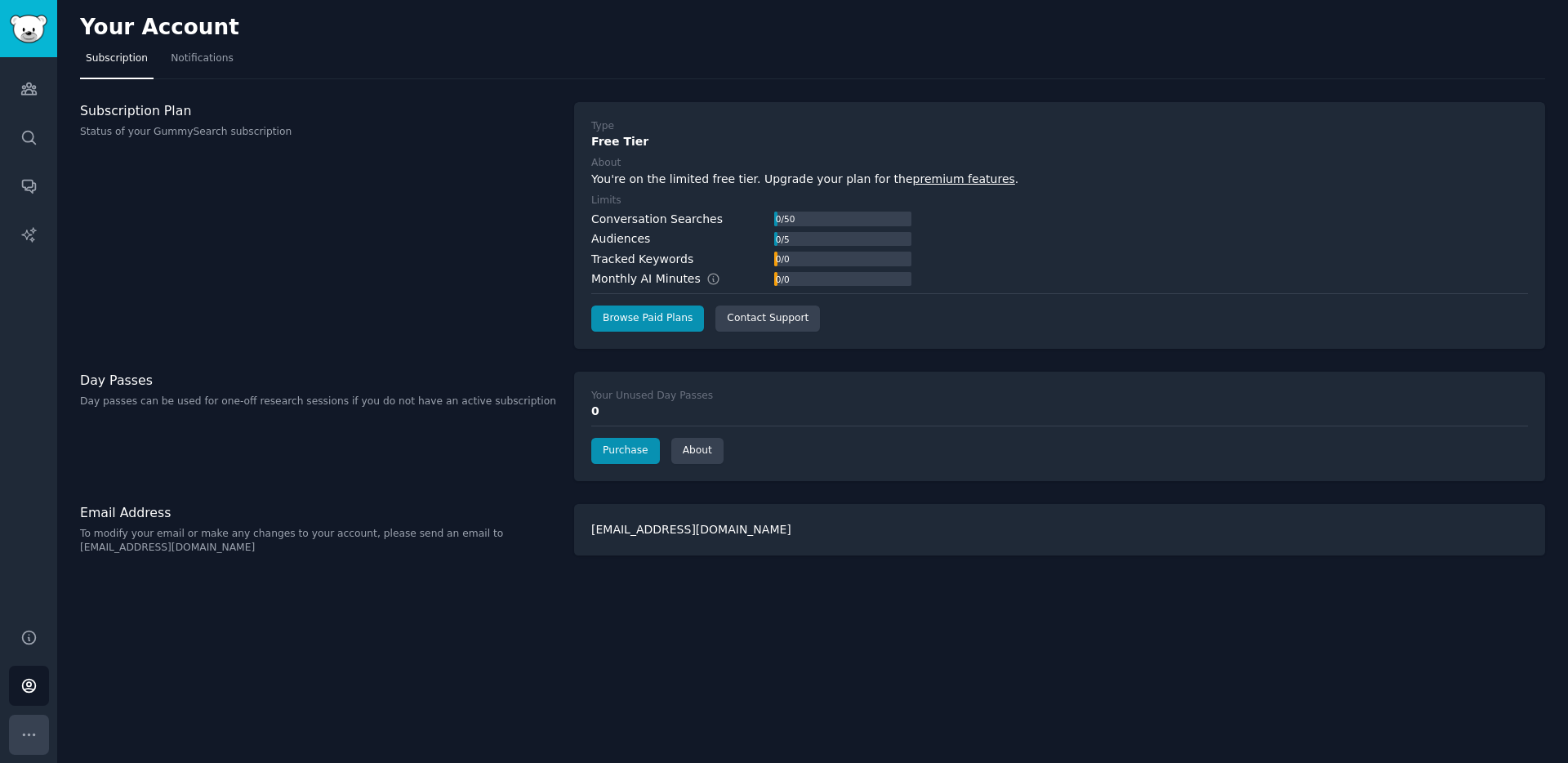
click at [27, 728] on icon "Sidebar" at bounding box center [29, 735] width 17 height 17
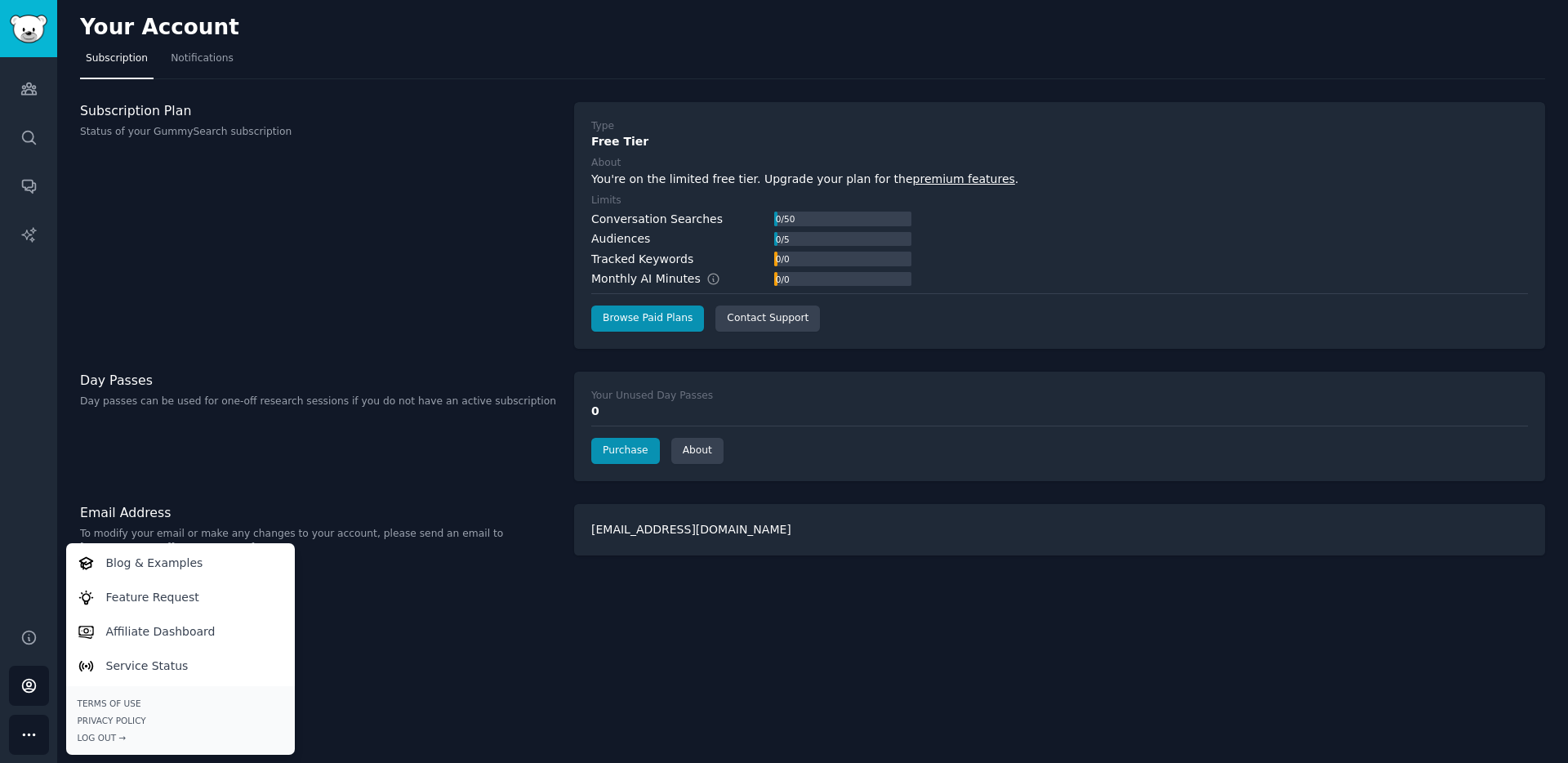
click at [476, 676] on div "Your Account Subscription Notifications Subscription Plan Status of your GummyS…" at bounding box center [812, 382] width 1510 height 763
